Goal: Information Seeking & Learning: Learn about a topic

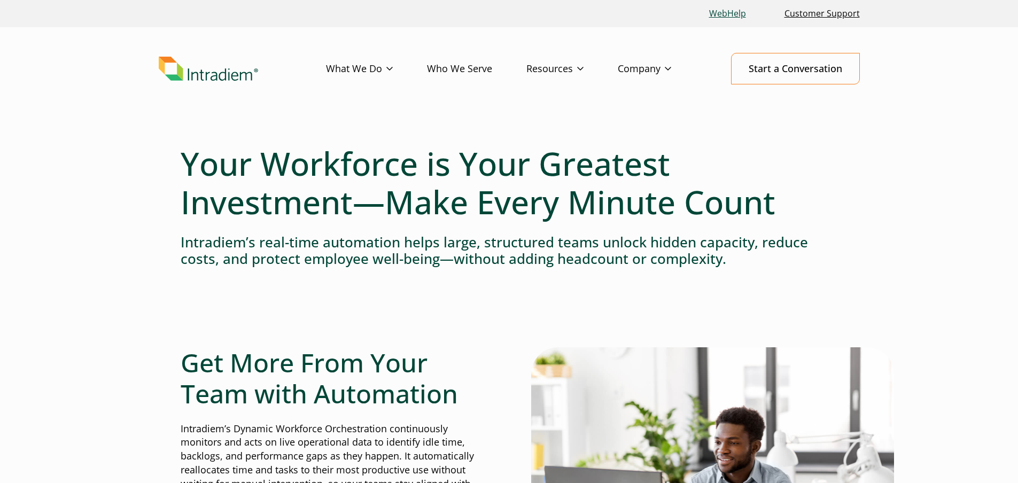
click at [726, 16] on link "WebHelp" at bounding box center [727, 13] width 45 height 23
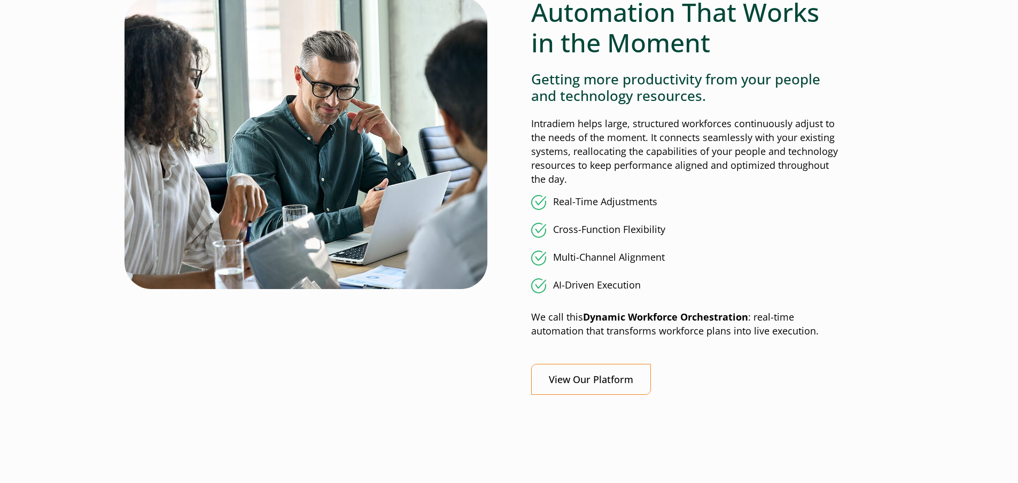
scroll to position [908, 0]
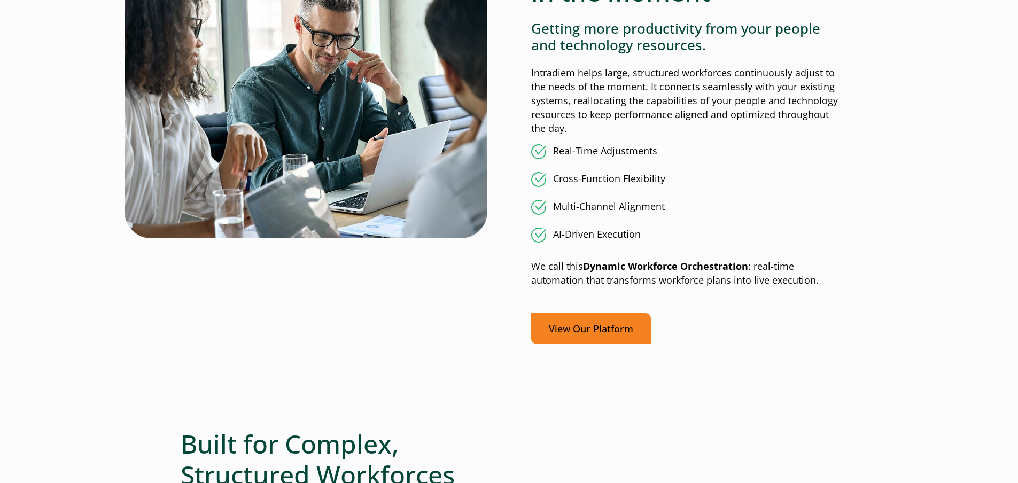
click at [589, 322] on link "View Our Platform" at bounding box center [591, 329] width 120 height 32
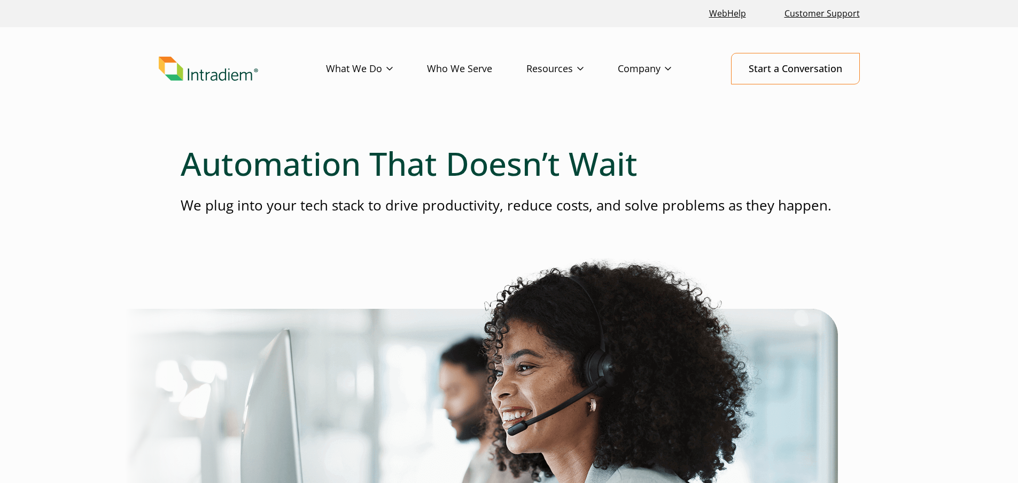
click at [464, 67] on link "Who We Serve" at bounding box center [476, 68] width 99 height 31
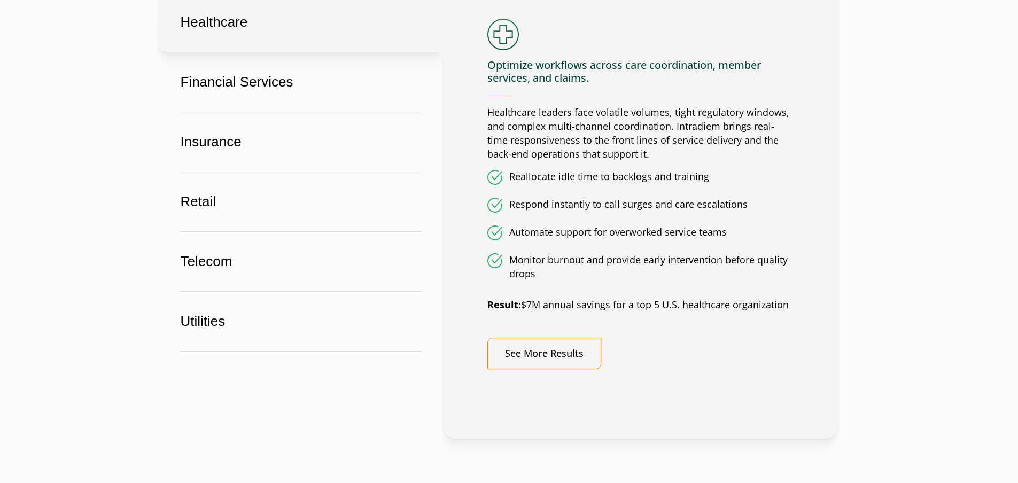
scroll to position [695, 0]
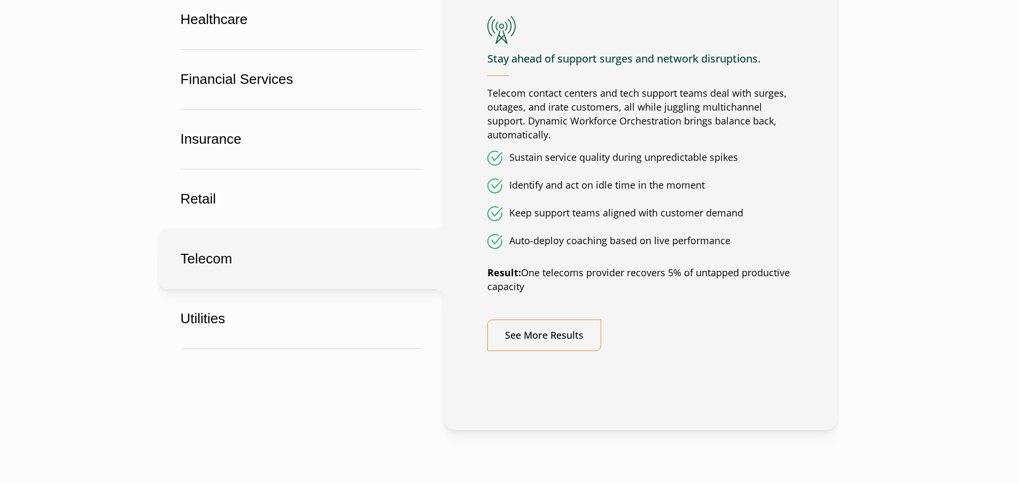
click at [205, 260] on button "Telecom" at bounding box center [301, 259] width 285 height 60
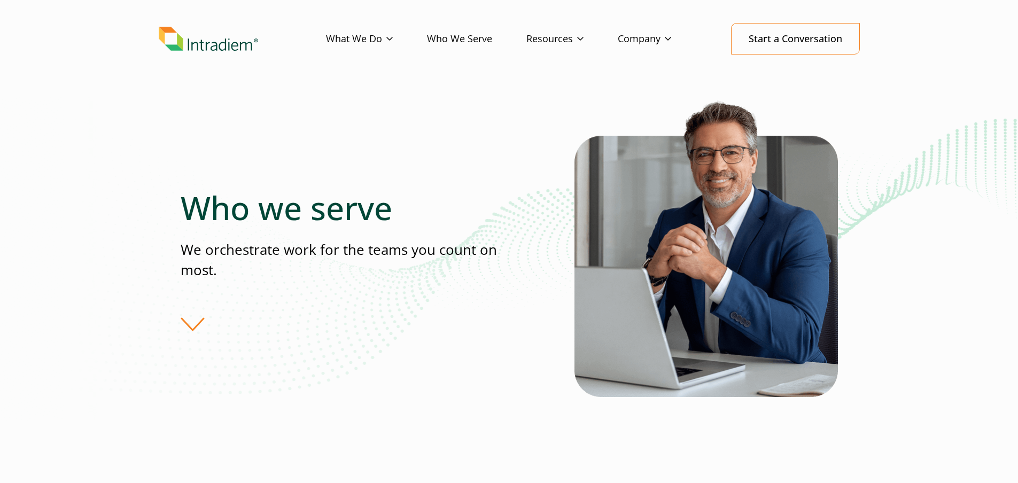
scroll to position [0, 0]
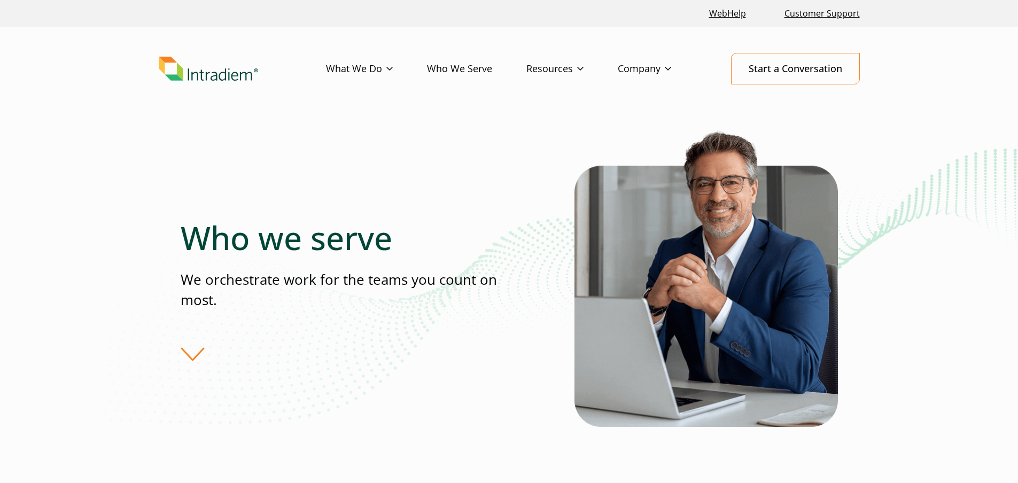
click at [208, 67] on img "Link to homepage of Intradiem" at bounding box center [208, 69] width 99 height 25
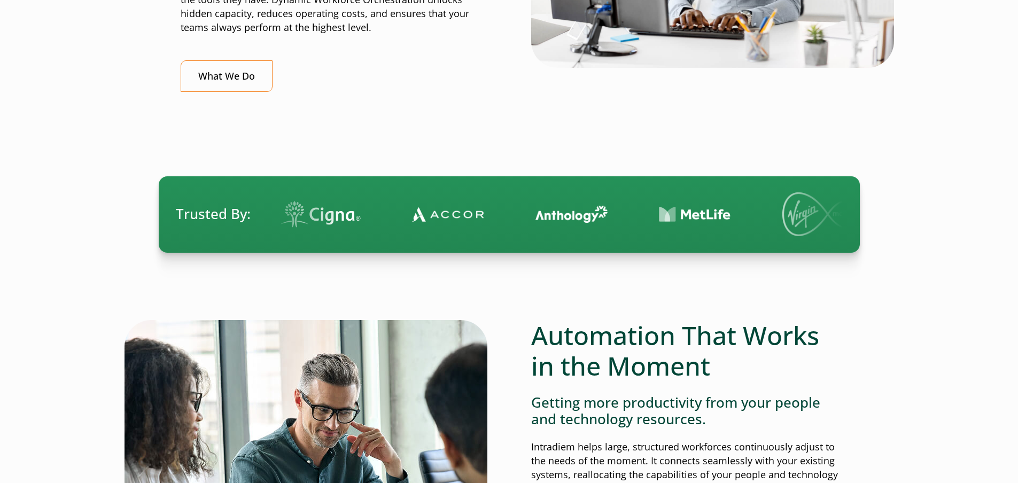
scroll to position [748, 0]
